Goal: Task Accomplishment & Management: Manage account settings

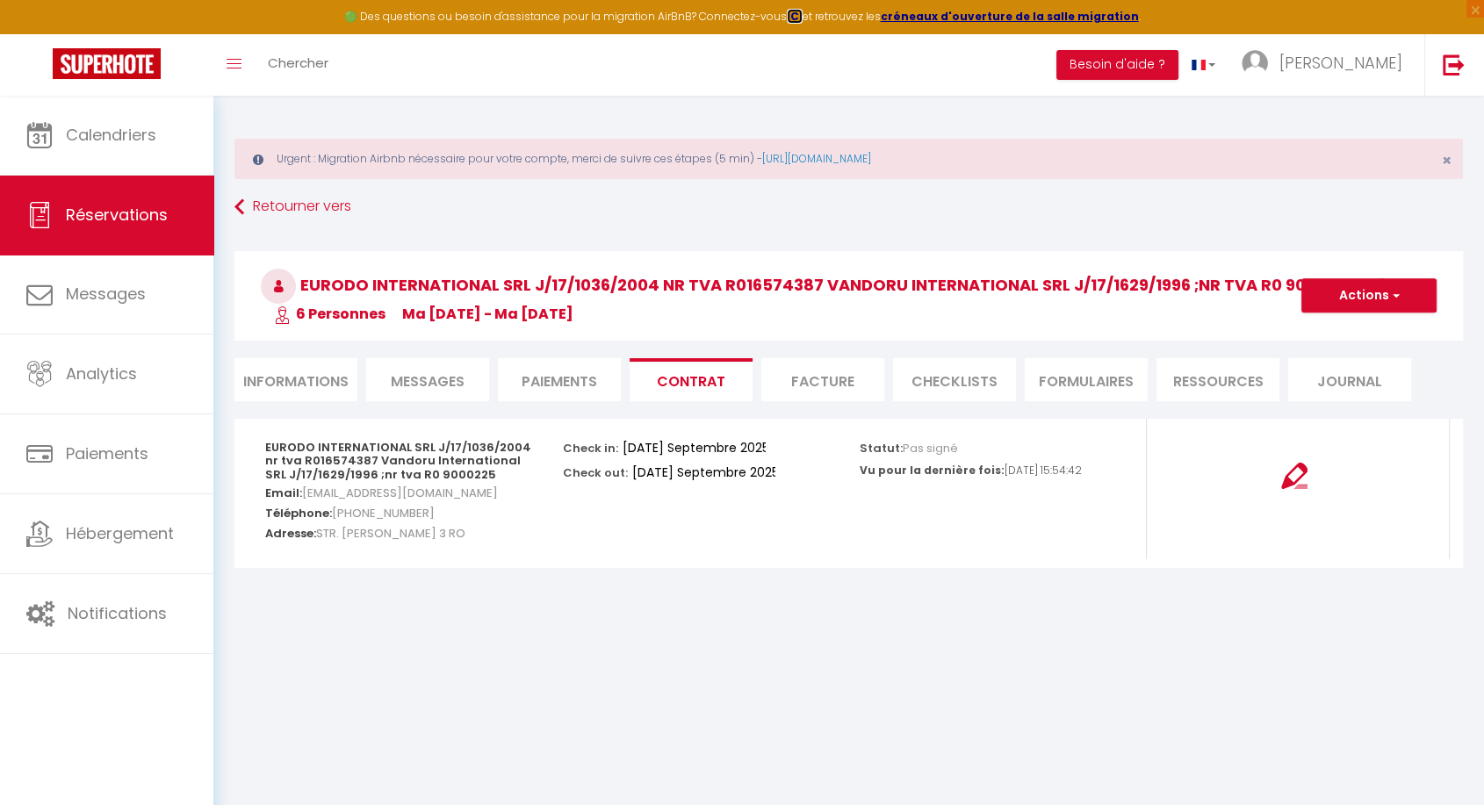
click at [801, 16] on strong "ICI" at bounding box center [795, 16] width 16 height 15
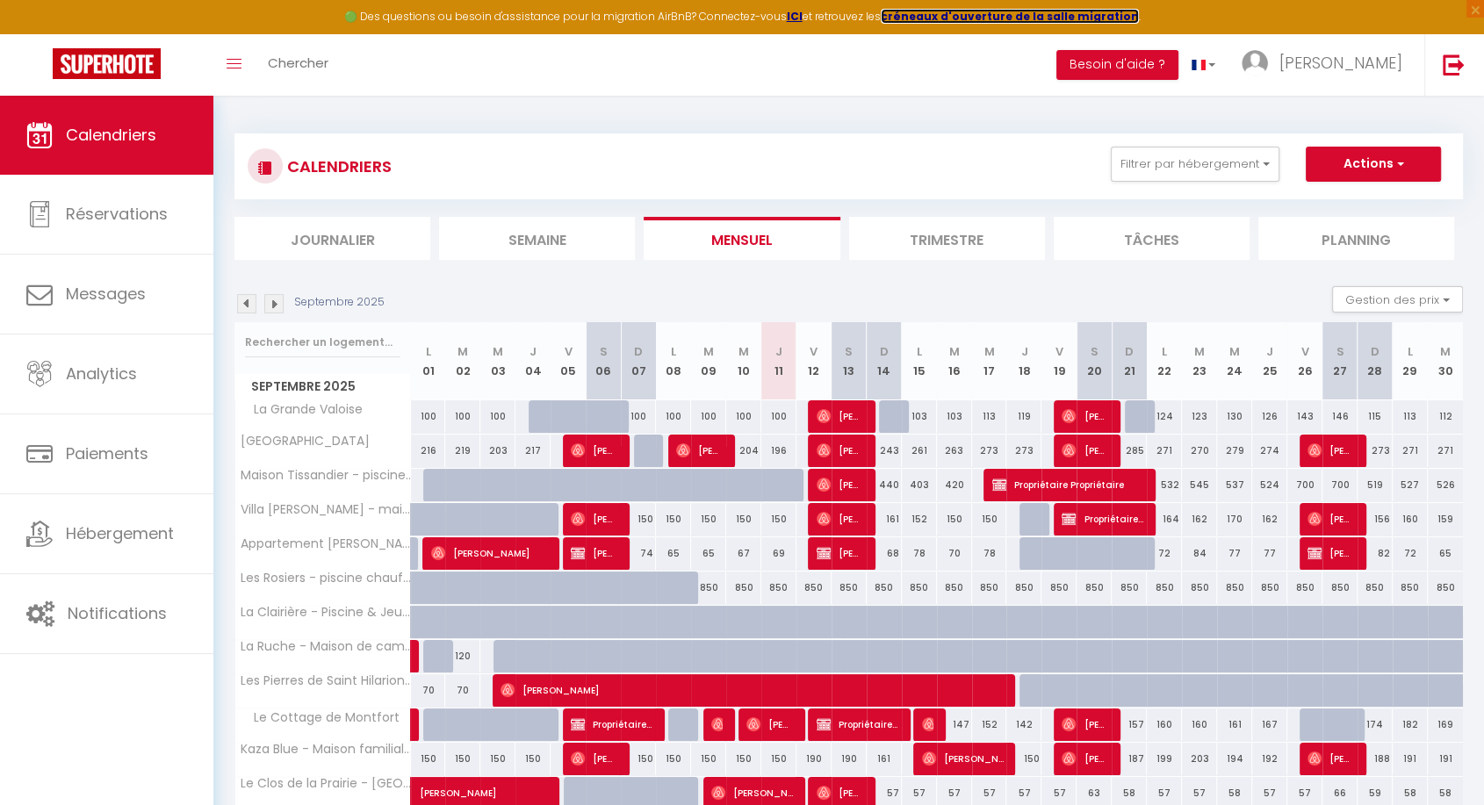
click at [1046, 15] on strong "créneaux d'ouverture de la salle migration" at bounding box center [1010, 16] width 258 height 15
click at [1144, 58] on button "Besoin d'aide ?" at bounding box center [1117, 65] width 122 height 30
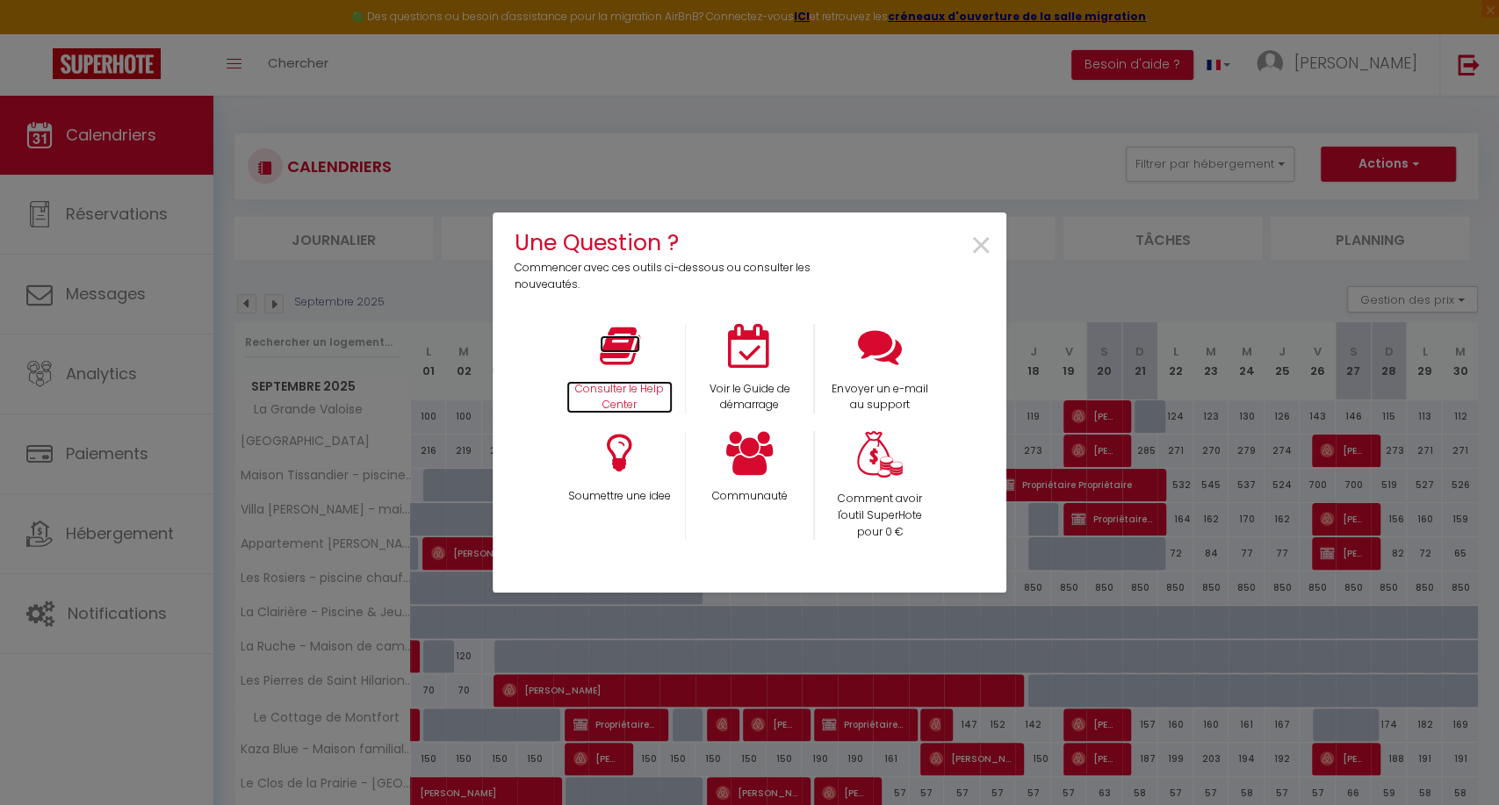
click at [620, 354] on icon at bounding box center [620, 346] width 40 height 44
click at [978, 239] on span "×" at bounding box center [981, 246] width 24 height 55
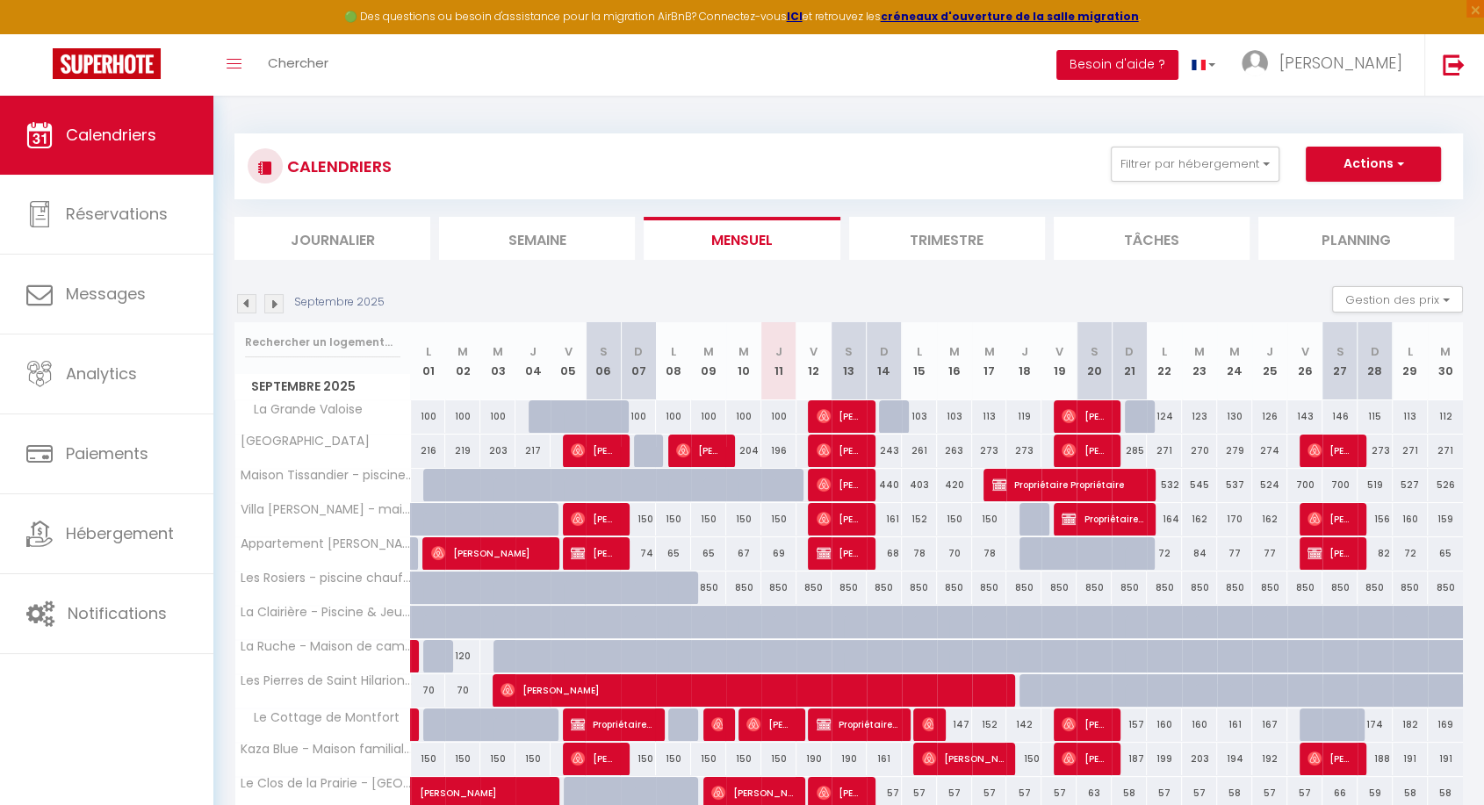
click at [1178, 64] on button "Besoin d'aide ?" at bounding box center [1117, 65] width 122 height 30
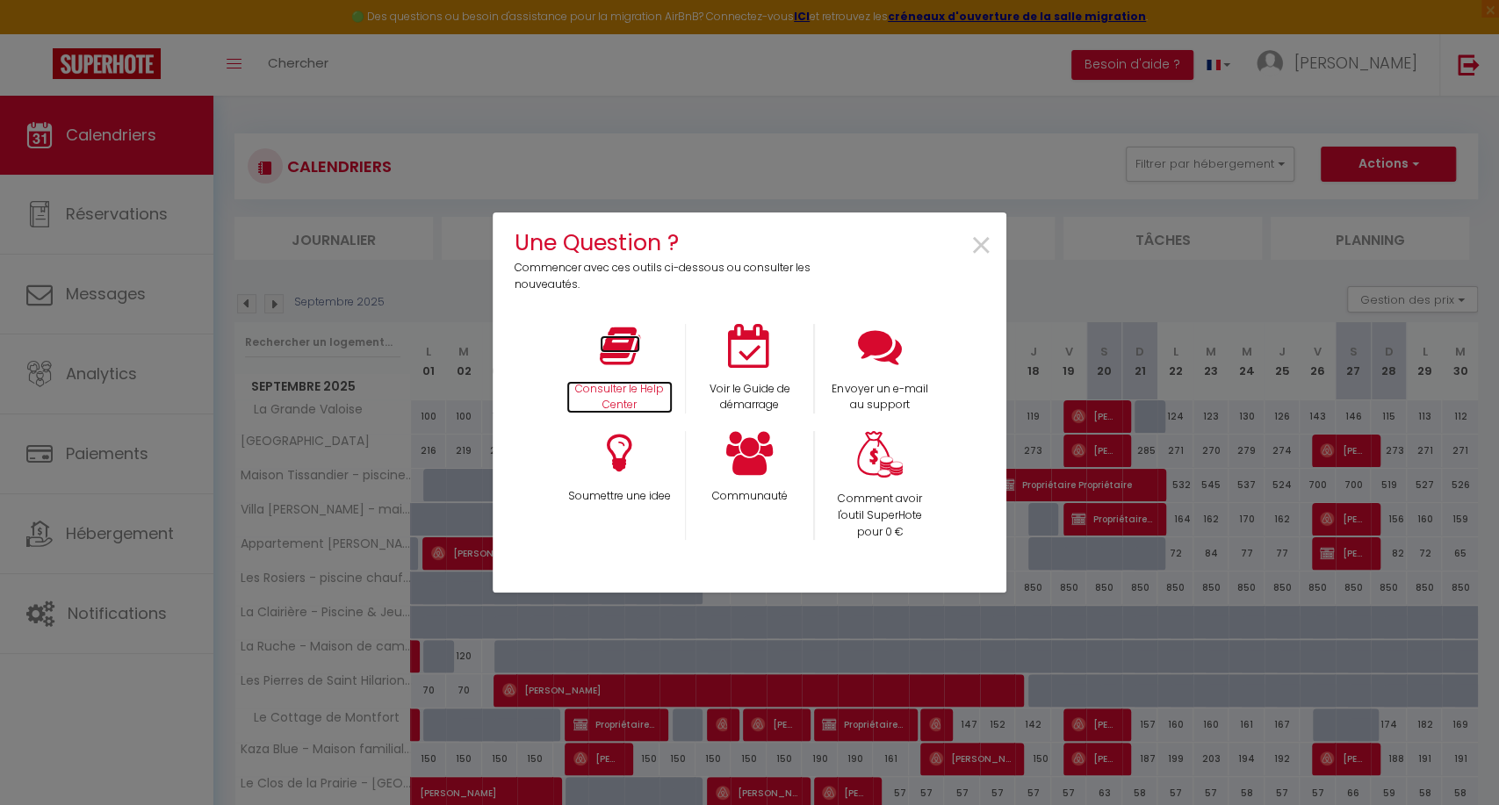
click at [620, 346] on icon at bounding box center [620, 346] width 40 height 44
click at [975, 238] on span "×" at bounding box center [981, 246] width 24 height 55
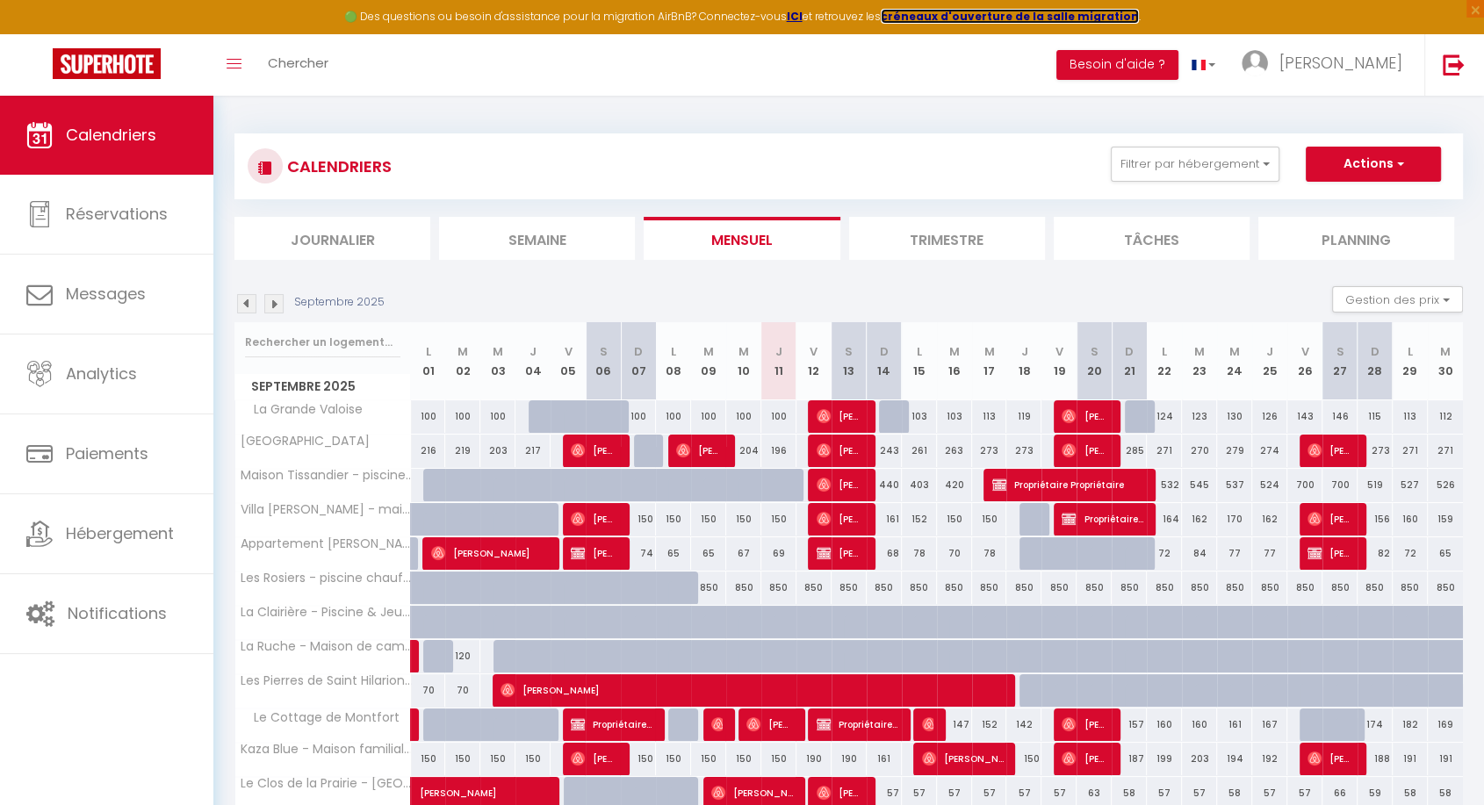
click at [980, 16] on strong "créneaux d'ouverture de la salle migration" at bounding box center [1010, 16] width 258 height 15
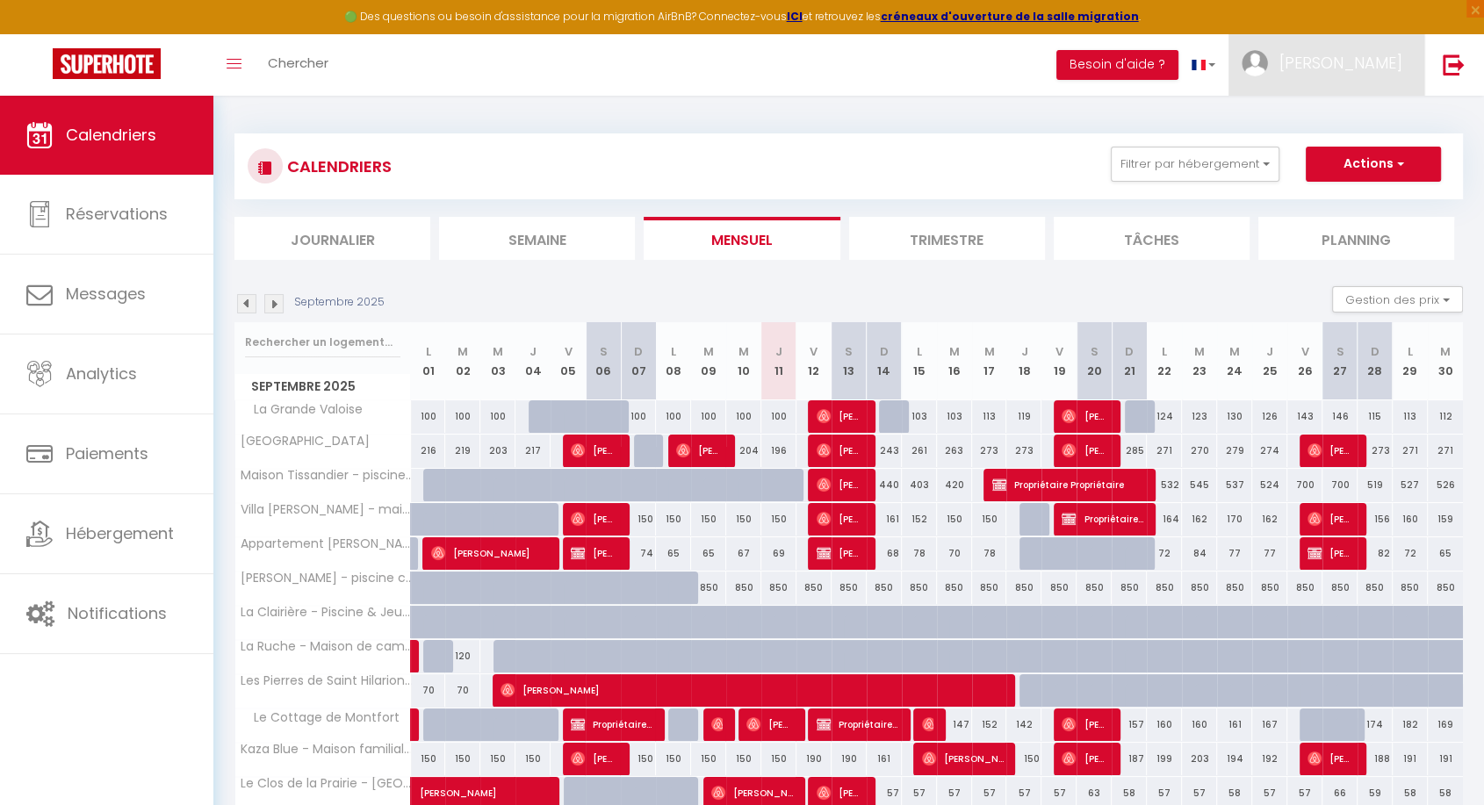
click at [1329, 47] on link "[PERSON_NAME]" at bounding box center [1326, 64] width 196 height 61
click at [1319, 113] on link "Paramètres" at bounding box center [1354, 122] width 130 height 30
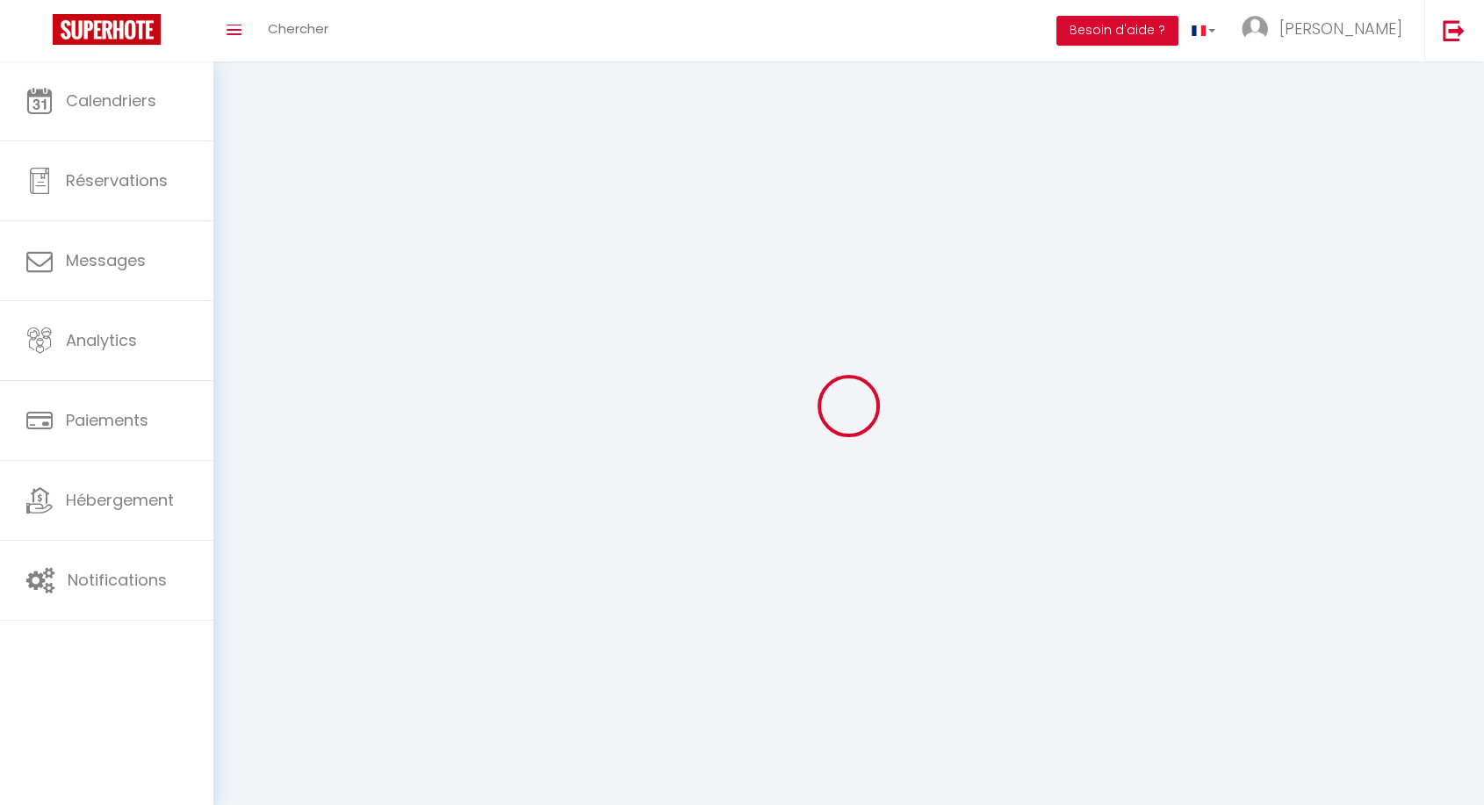
type input "[PERSON_NAME]"
type input "Alves"
type input "+33628798611"
type input "11 bis sente aux Ânes"
type input "78950"
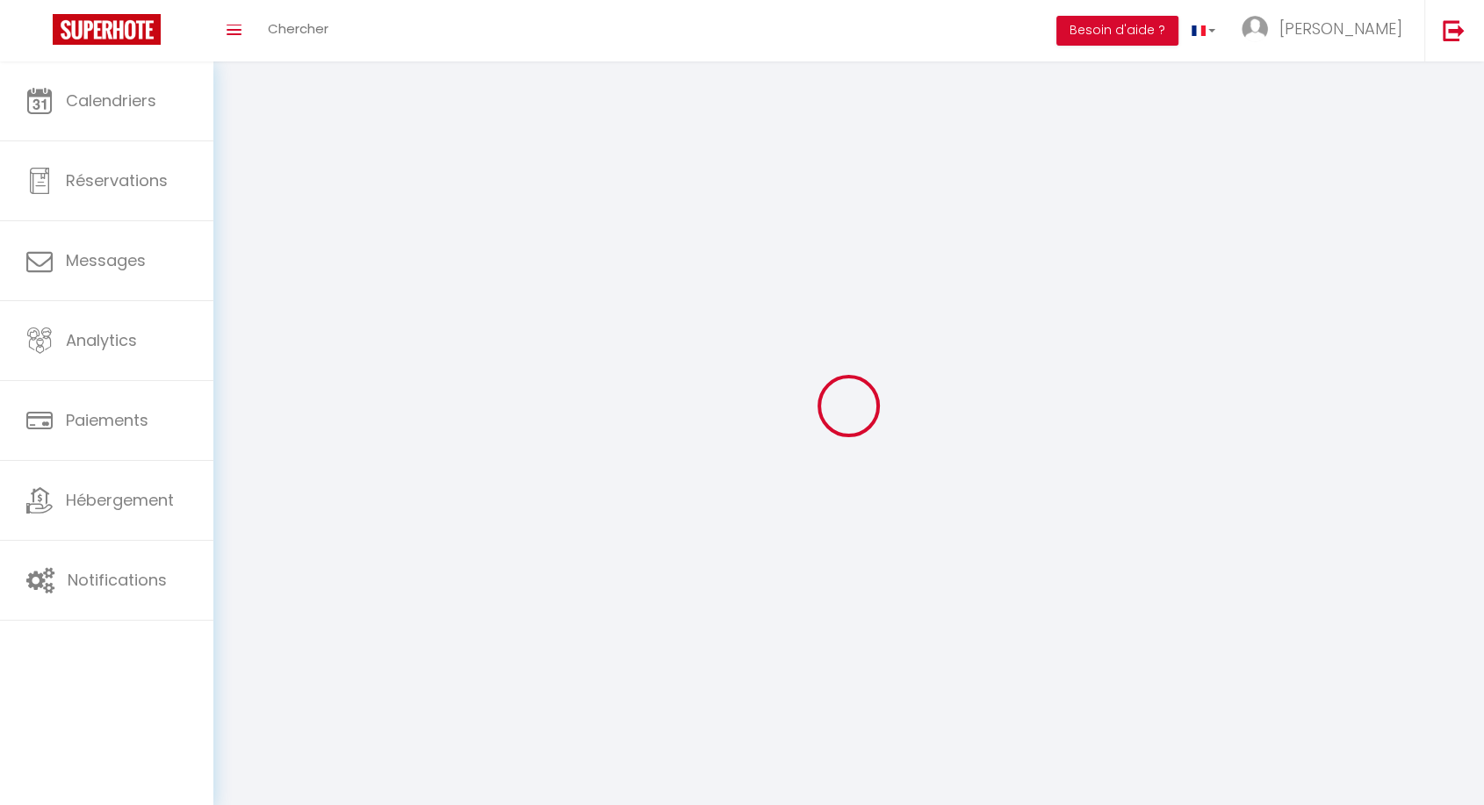
type input "Gambais"
type input "WVzOQZaXm91pIDyDNofytRNcy"
type input "S91Q05sHlP6NWvFwLMzdZOIWK"
type input "https://app.superhote.com/#/get-available-rentals/S91Q05sHlP6NWvFwLMzdZOIWK"
select select "1"
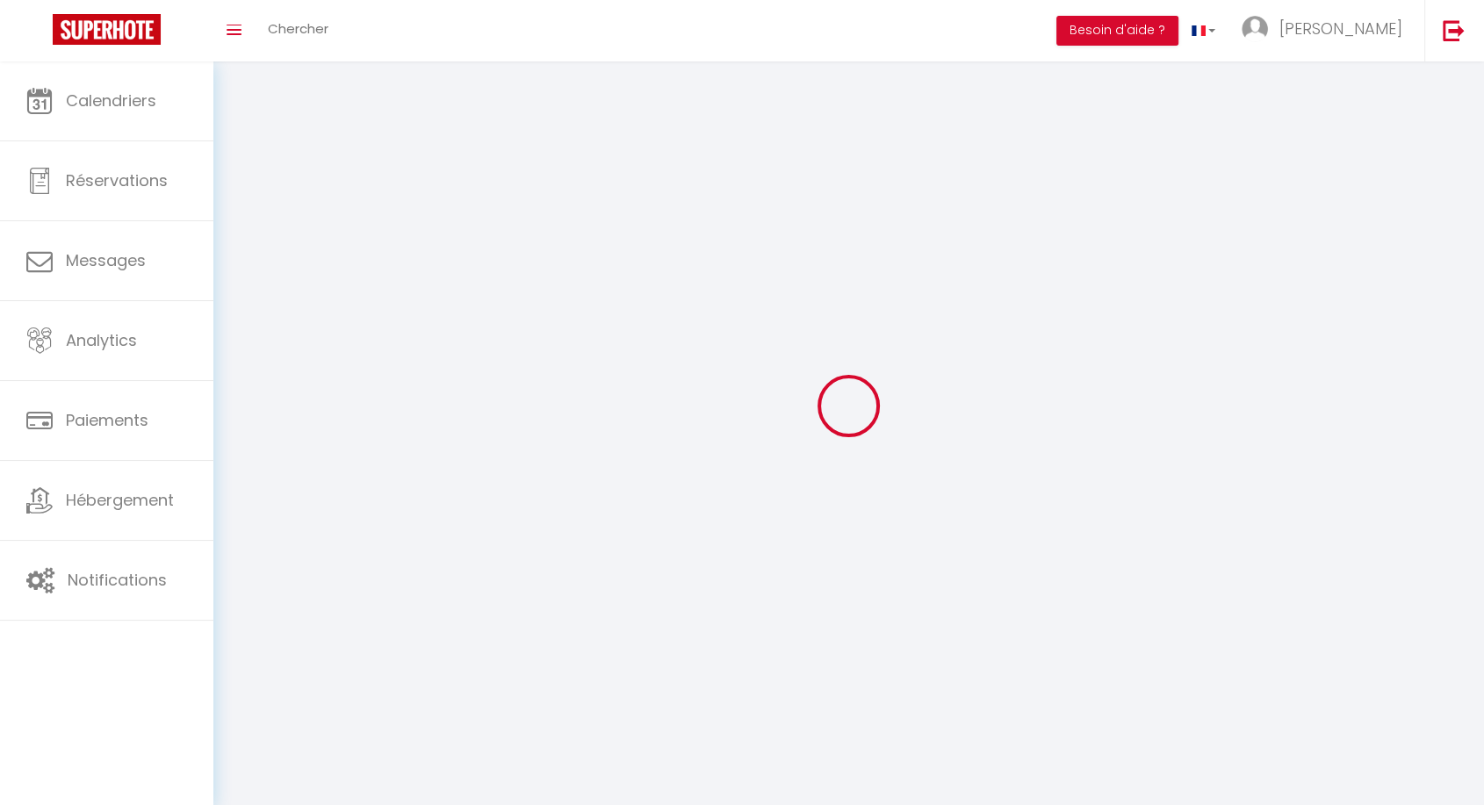
select select "28"
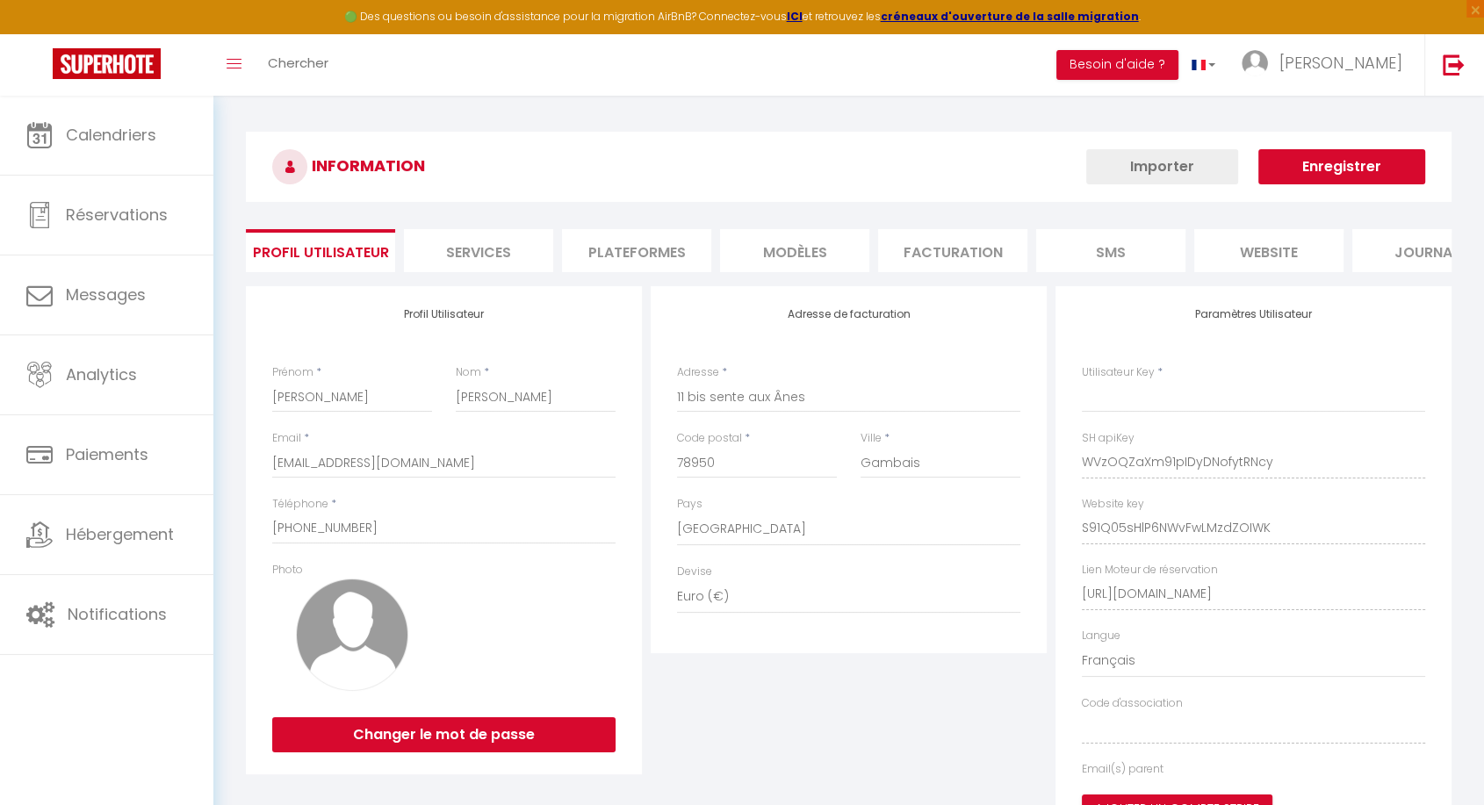
type input "WVzOQZaXm91pIDyDNofytRNcy"
type input "S91Q05sHlP6NWvFwLMzdZOIWK"
type input "https://app.superhote.com/#/get-available-rentals/S91Q05sHlP6NWvFwLMzdZOIWK"
select select "fr"
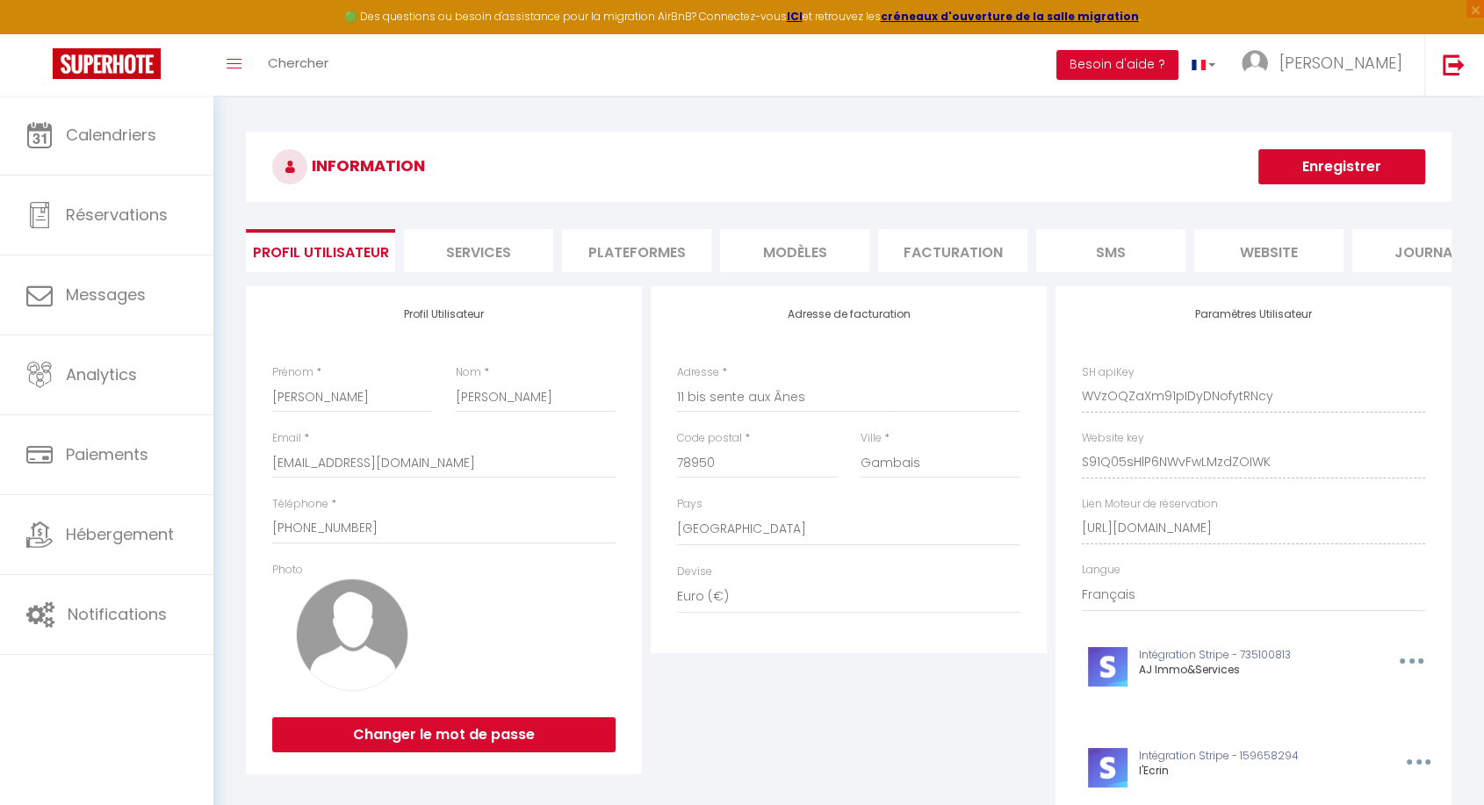
click at [618, 240] on li "Plateformes" at bounding box center [636, 250] width 149 height 43
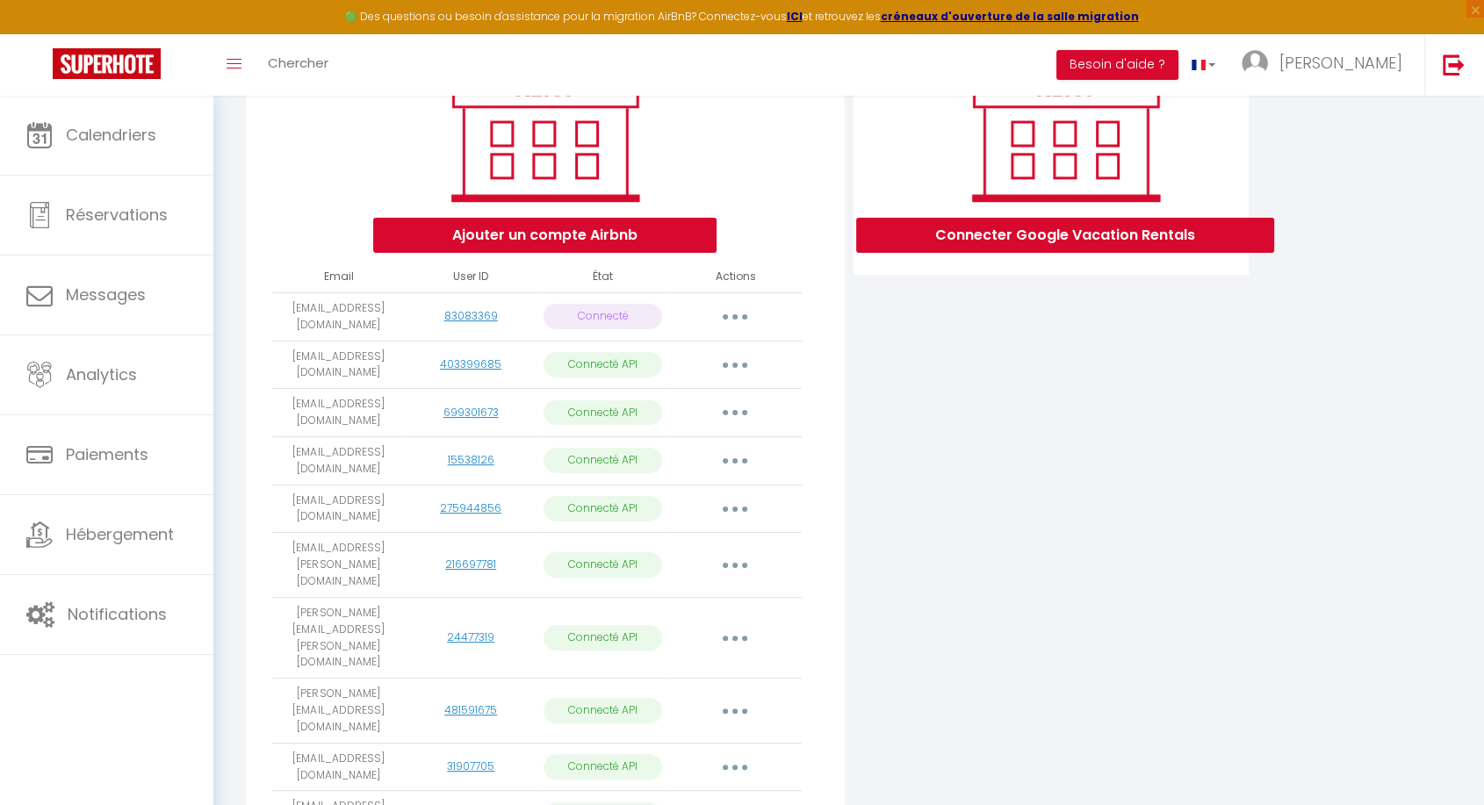
scroll to position [266, 0]
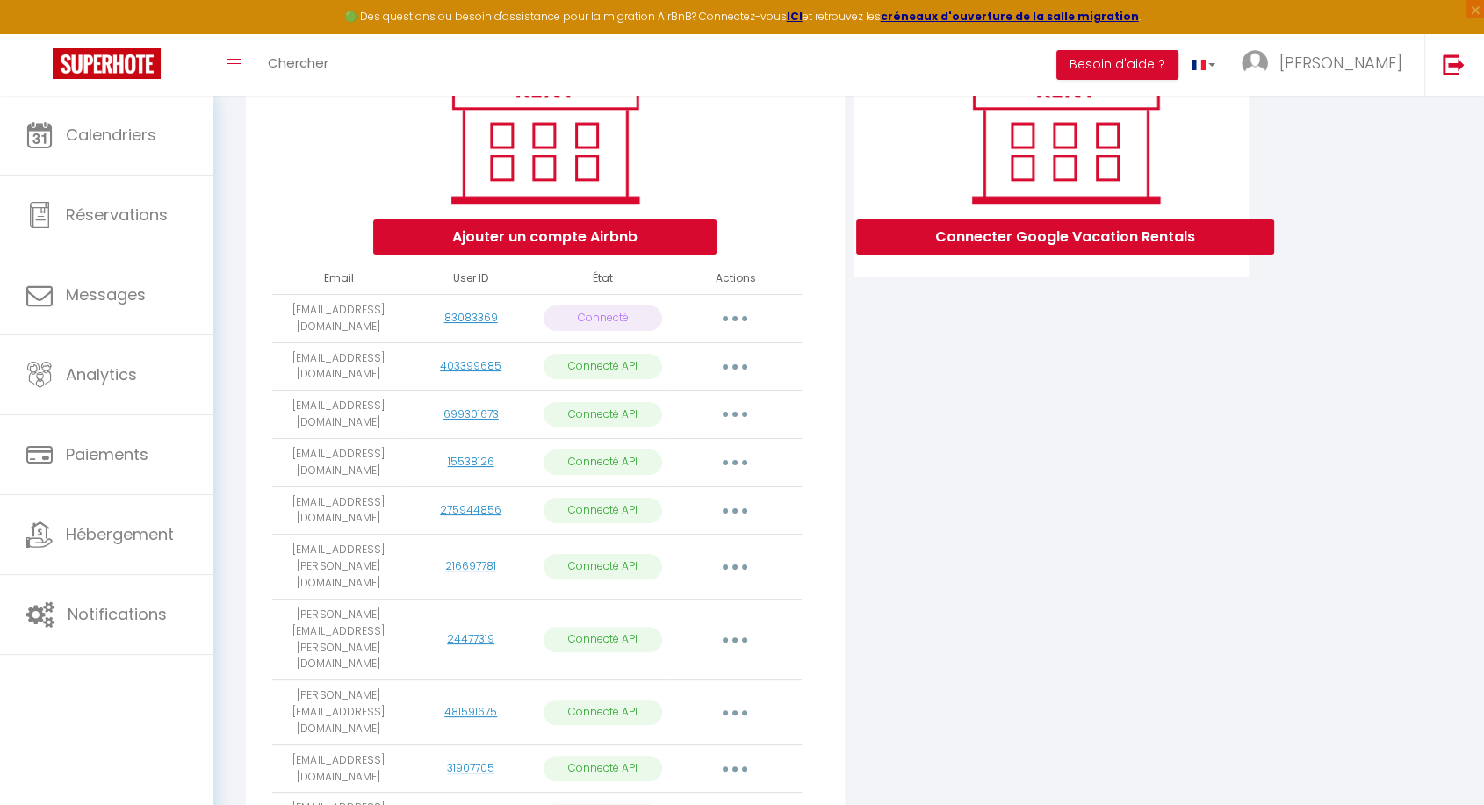
click at [727, 318] on button "button" at bounding box center [734, 319] width 49 height 28
click at [791, 205] on div "Ajouter un compte Airbnb" at bounding box center [545, 148] width 569 height 212
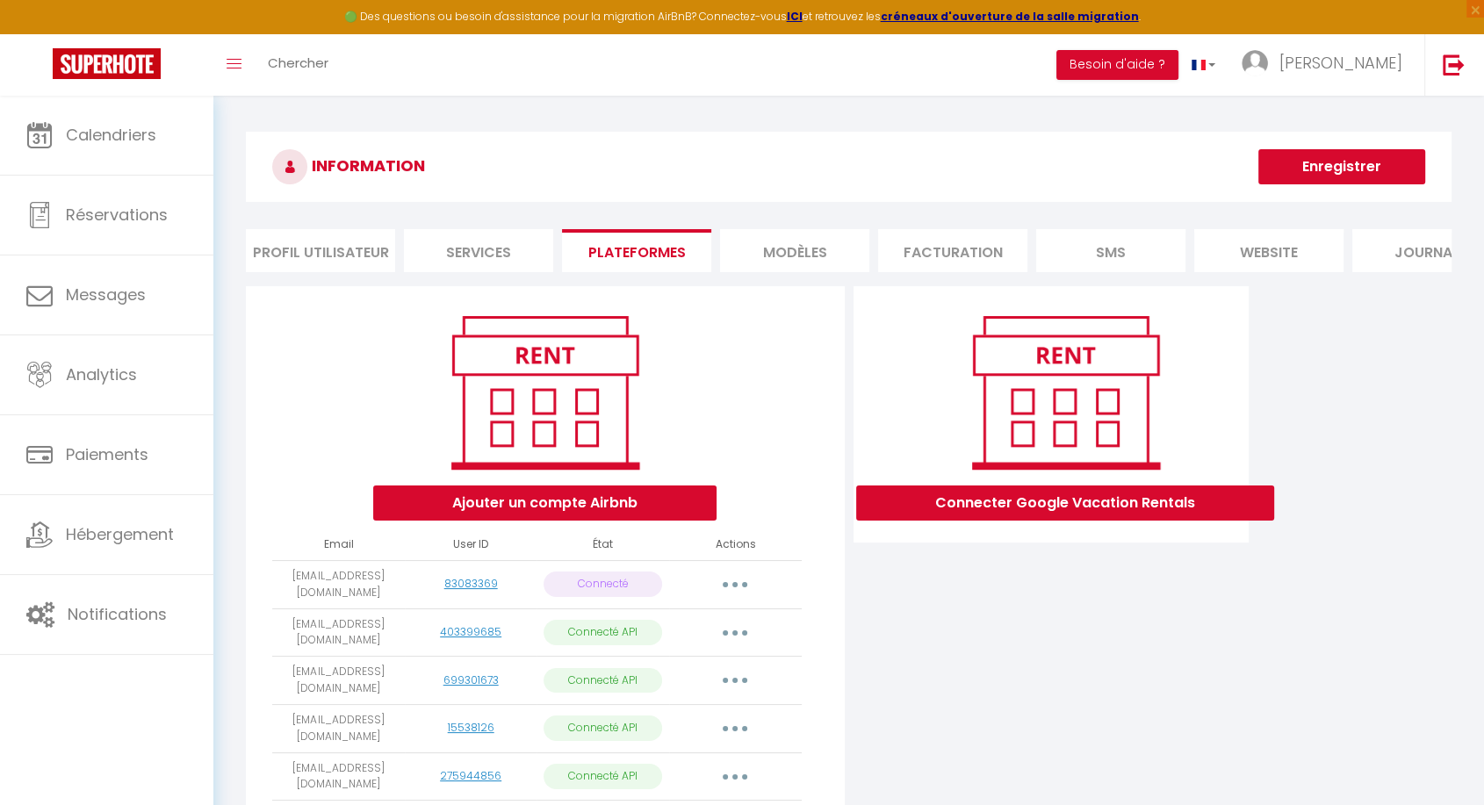
click at [879, 258] on li "Facturation" at bounding box center [952, 250] width 149 height 43
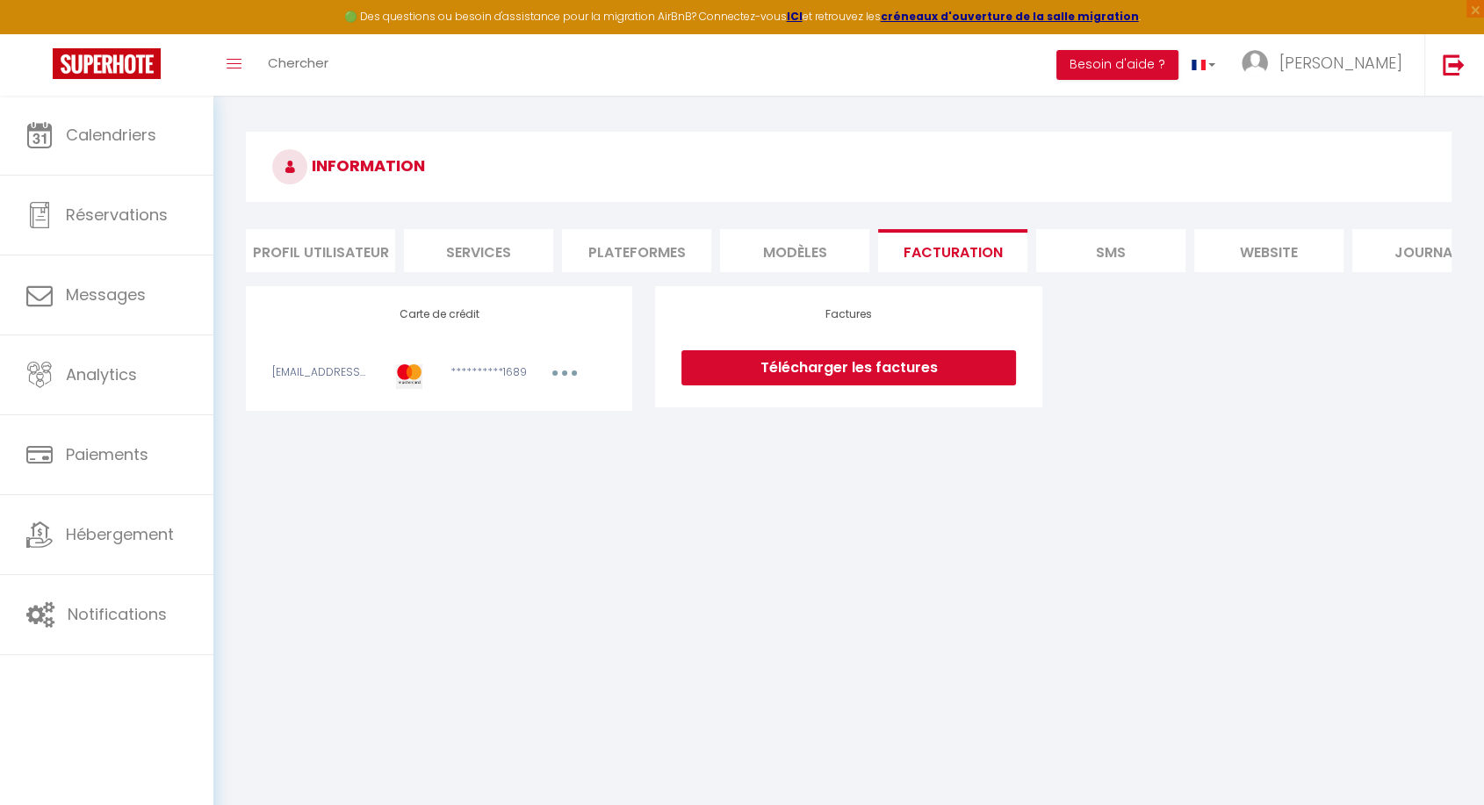
click at [558, 385] on button "button" at bounding box center [564, 375] width 49 height 22
click at [316, 252] on li "Profil Utilisateur" at bounding box center [320, 250] width 149 height 43
